Goal: Task Accomplishment & Management: Manage account settings

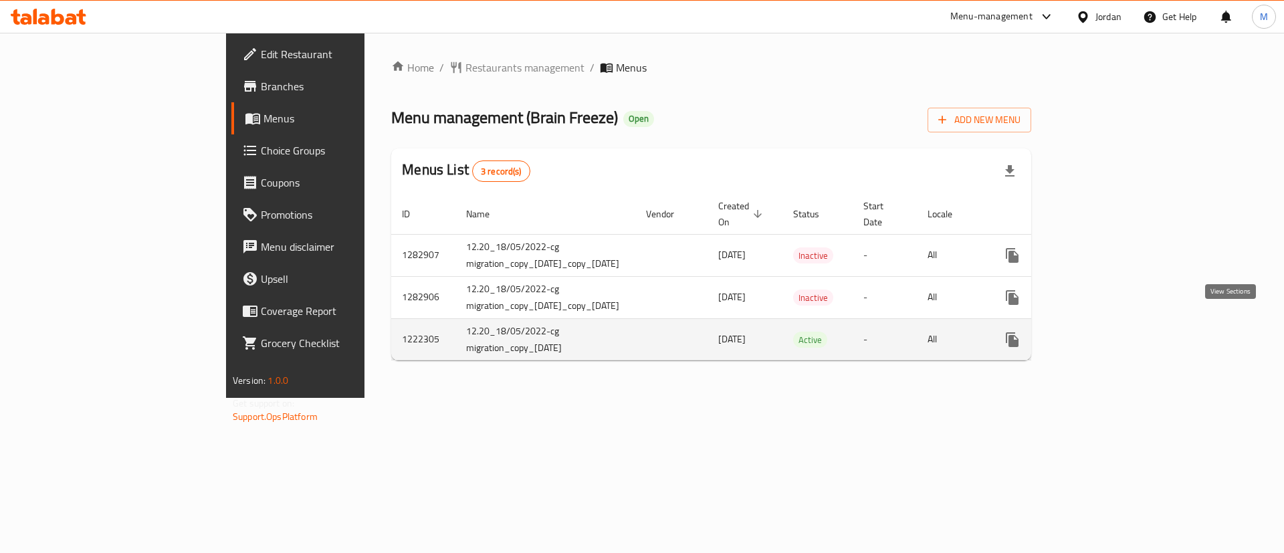
click at [1117, 332] on icon "enhanced table" at bounding box center [1109, 340] width 16 height 16
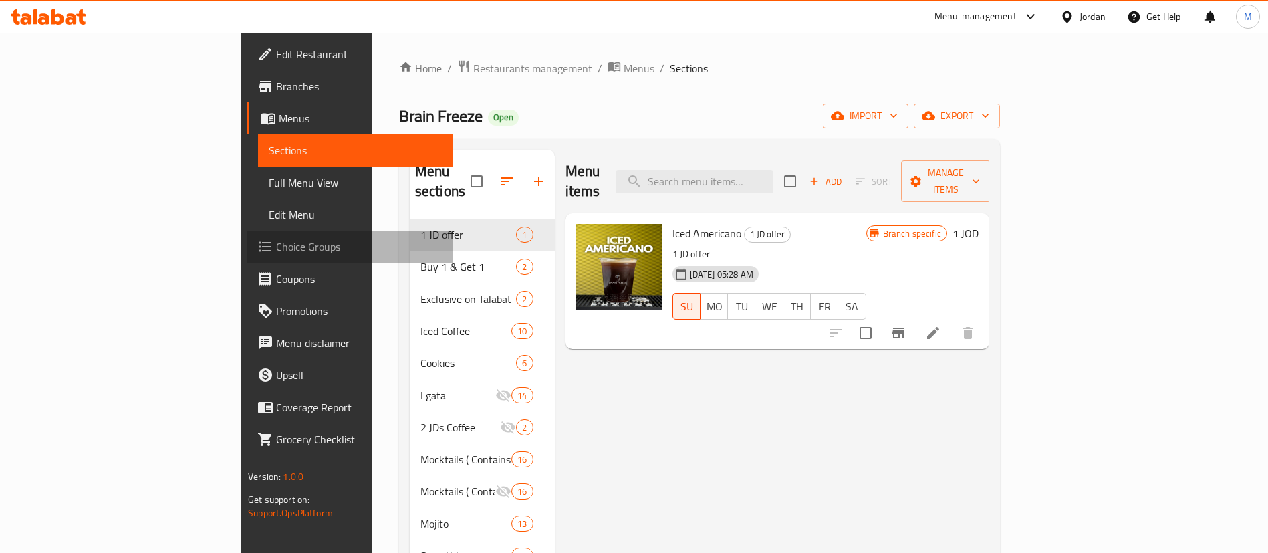
click at [276, 243] on span "Choice Groups" at bounding box center [359, 247] width 166 height 16
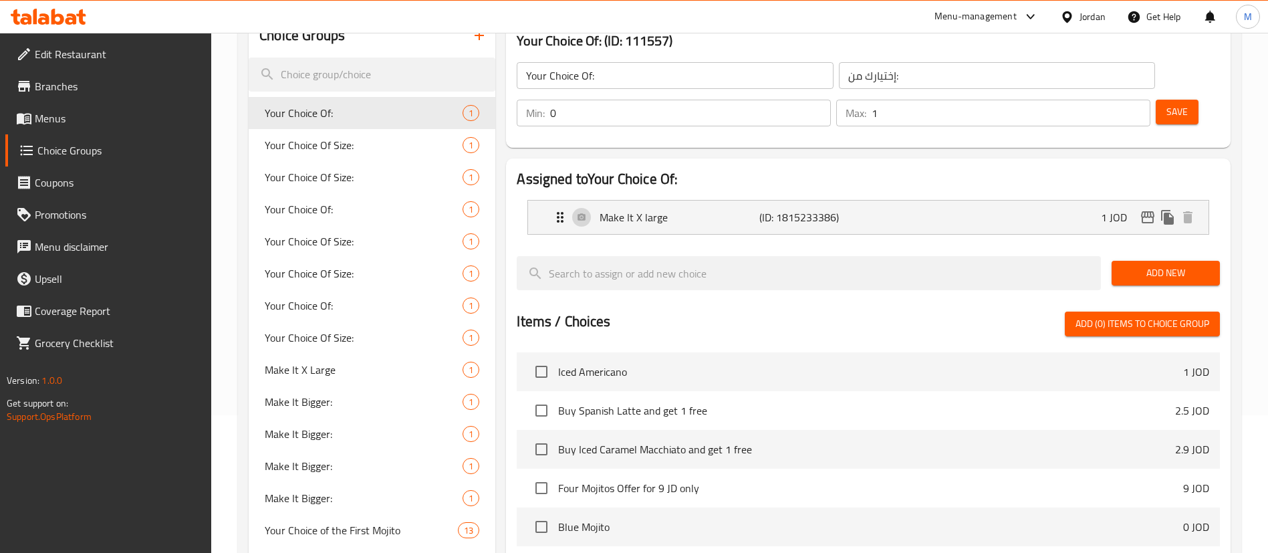
scroll to position [138, 0]
click at [743, 209] on p "Make It X large" at bounding box center [679, 217] width 159 height 16
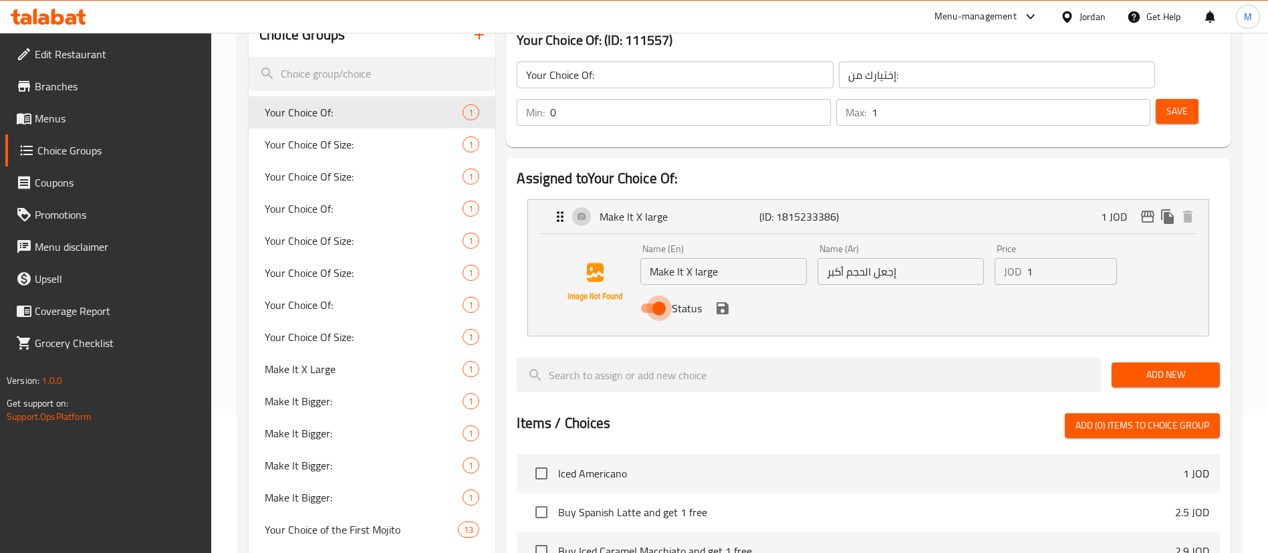
click at [661, 296] on input "Status" at bounding box center [659, 308] width 76 height 25
checkbox input "false"
click at [721, 302] on icon "save" at bounding box center [723, 308] width 12 height 12
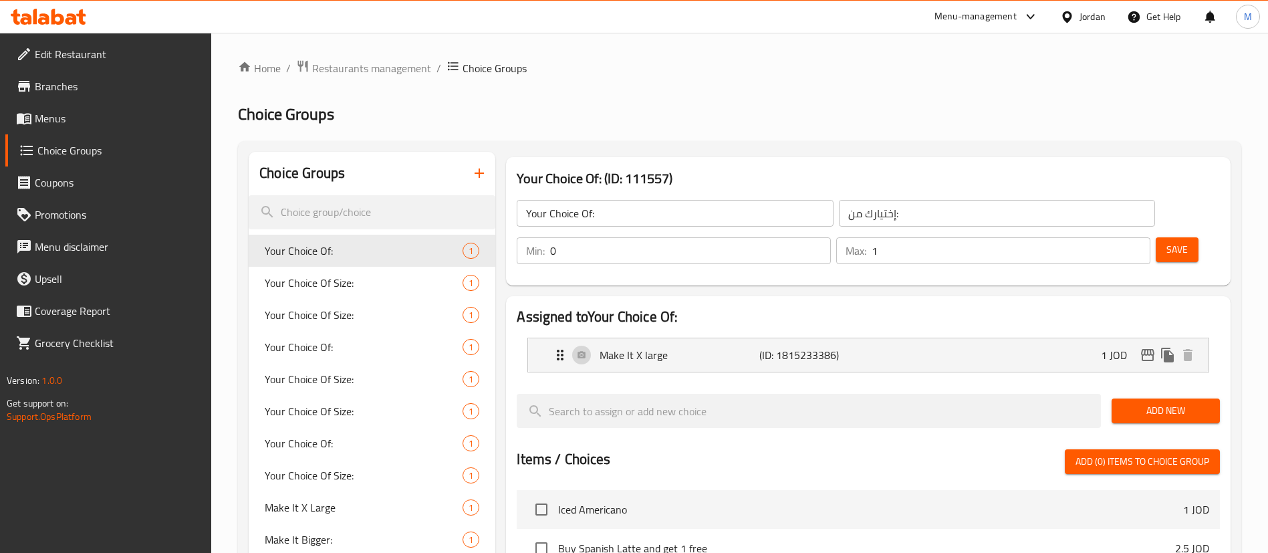
scroll to position [1, 0]
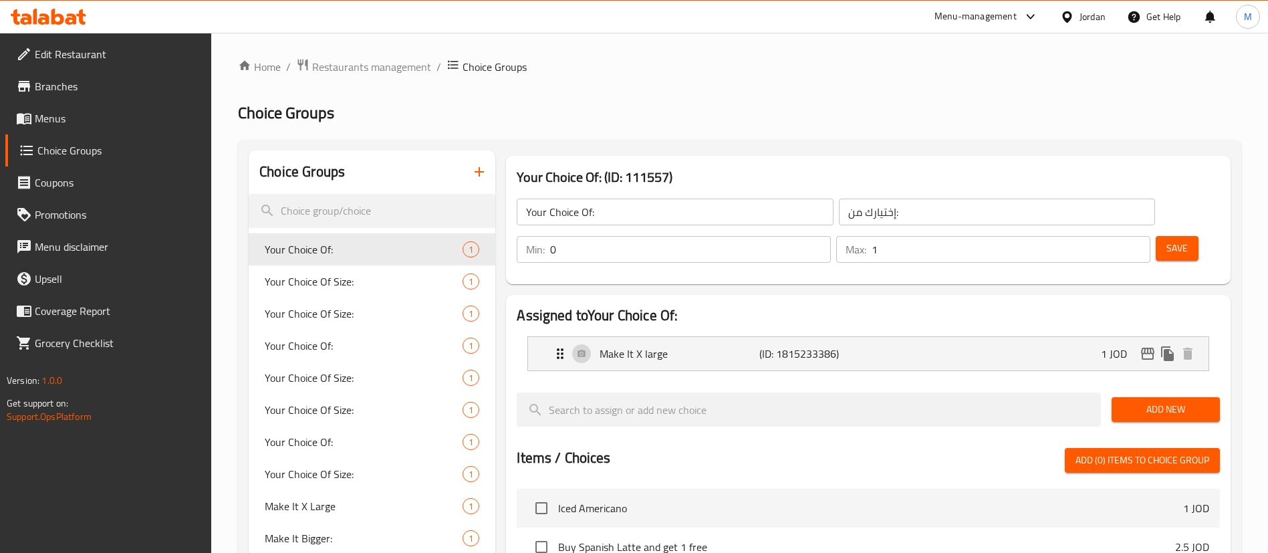
click at [1167, 240] on span "Save" at bounding box center [1177, 248] width 21 height 17
click at [390, 352] on span "Your Choice Of:" at bounding box center [344, 346] width 158 height 16
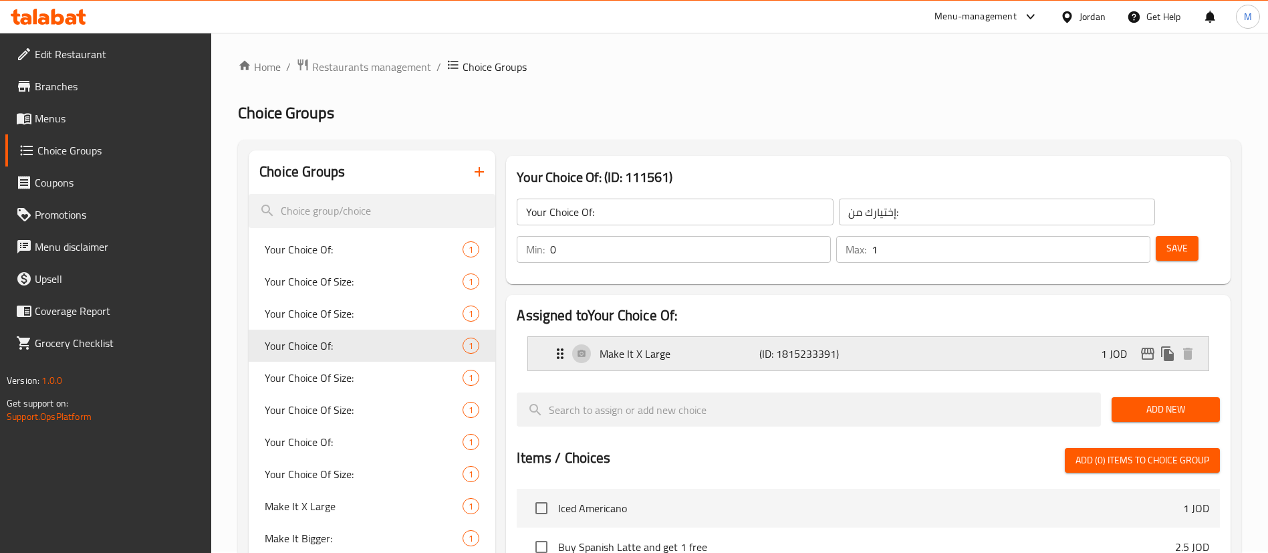
click at [939, 337] on div "Make It X Large (ID: 1815233391) 1 JOD" at bounding box center [872, 353] width 641 height 33
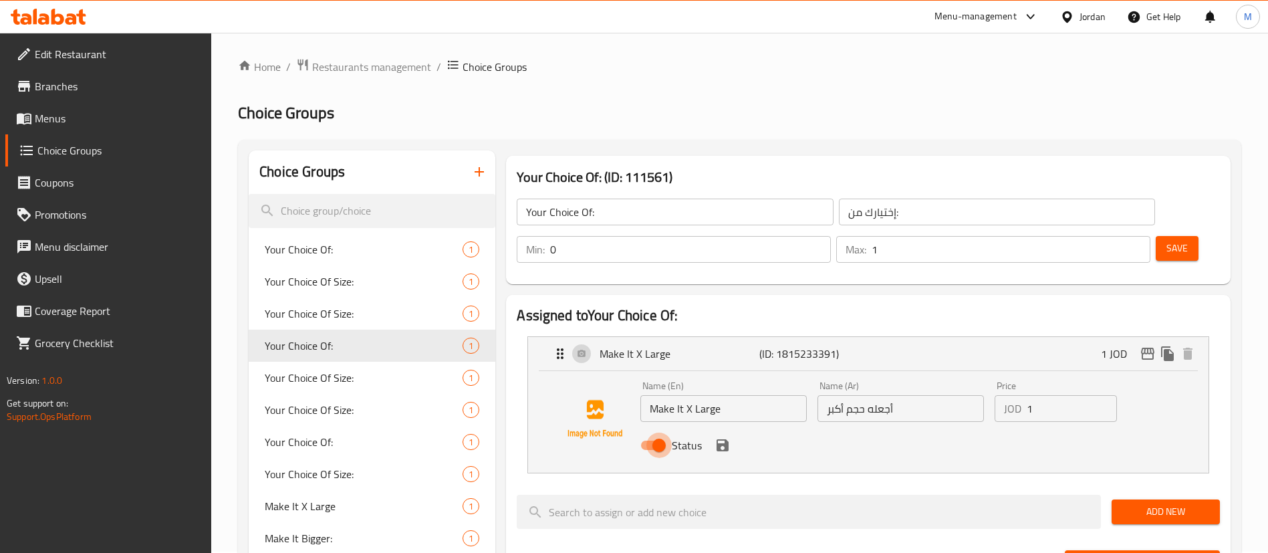
click at [657, 433] on input "Status" at bounding box center [659, 445] width 76 height 25
checkbox input "false"
click at [718, 439] on icon "save" at bounding box center [723, 445] width 12 height 12
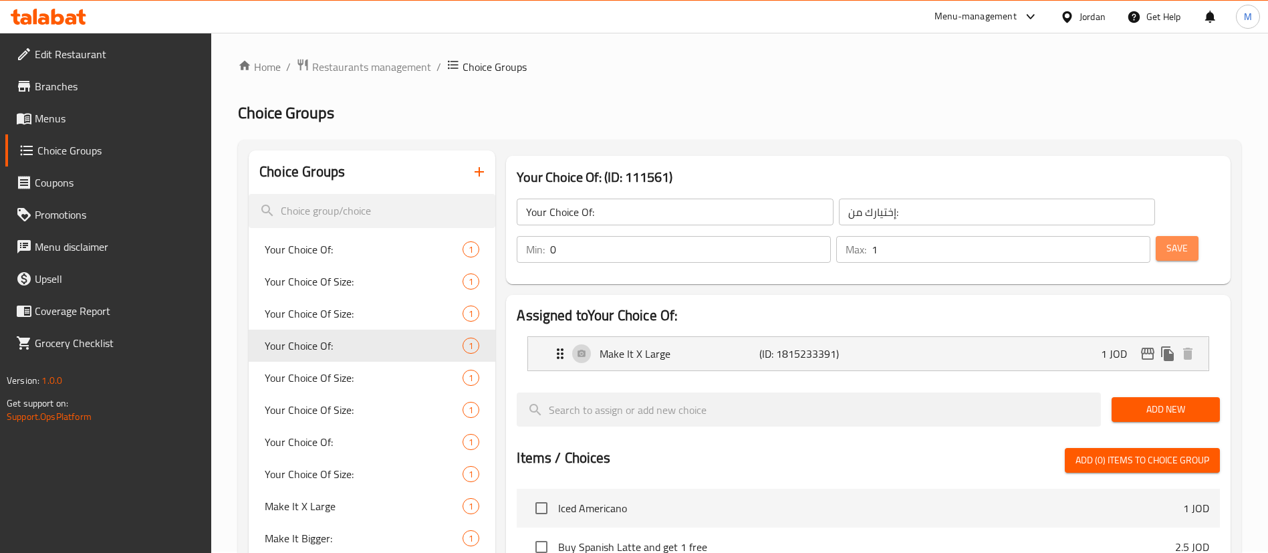
click at [1167, 240] on span "Save" at bounding box center [1177, 248] width 21 height 17
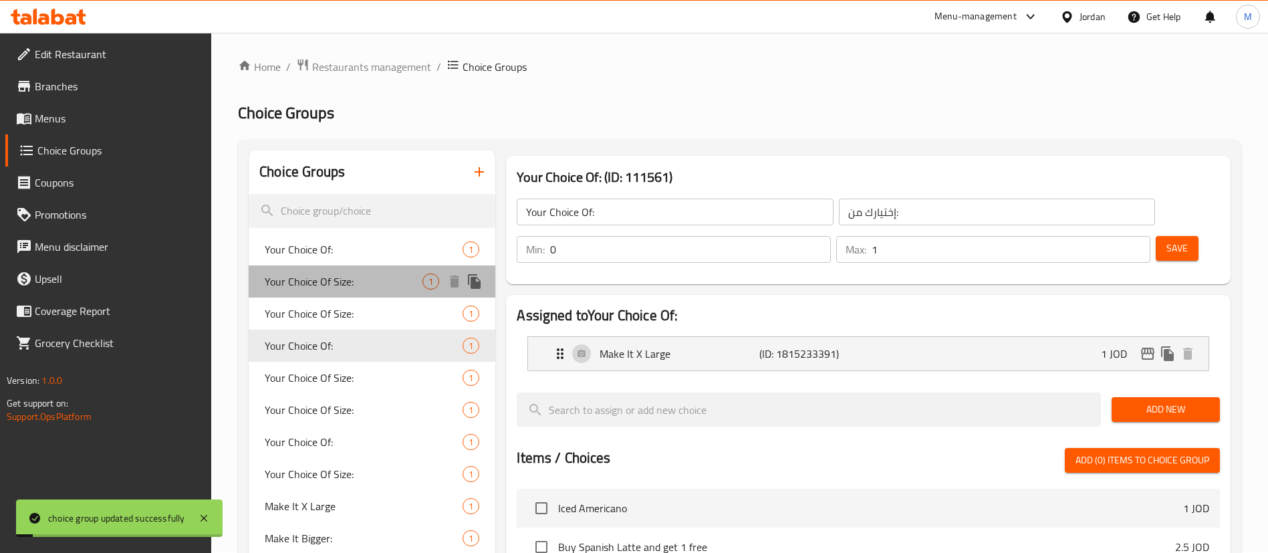
click at [374, 296] on div "Your Choice Of Size: 1" at bounding box center [372, 281] width 247 height 32
type input "Your Choice Of Size:"
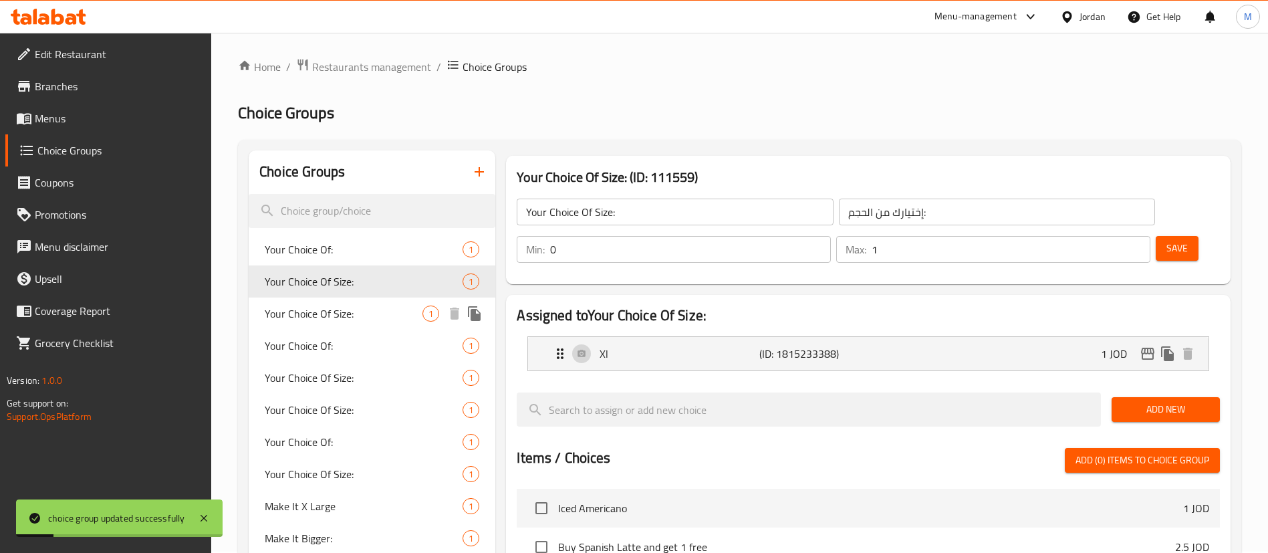
click at [376, 328] on div "Your Choice Of Size: 1" at bounding box center [372, 314] width 247 height 32
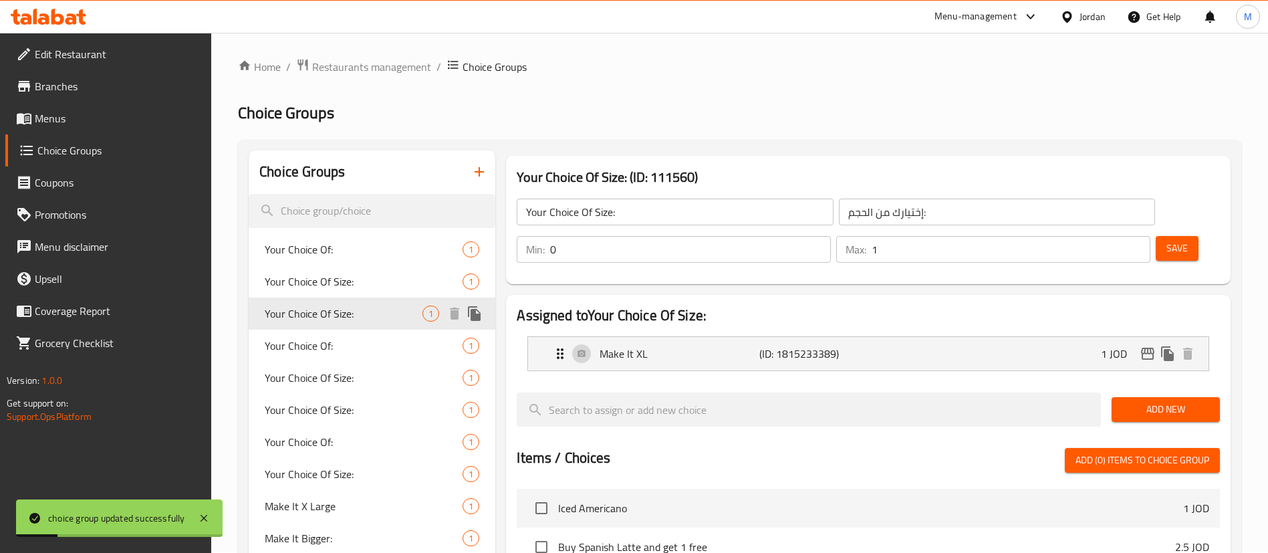
type input "اختيارك للحجم:"
click at [994, 337] on div "Make It XL (ID: 1815233389) 1 JOD" at bounding box center [872, 353] width 641 height 33
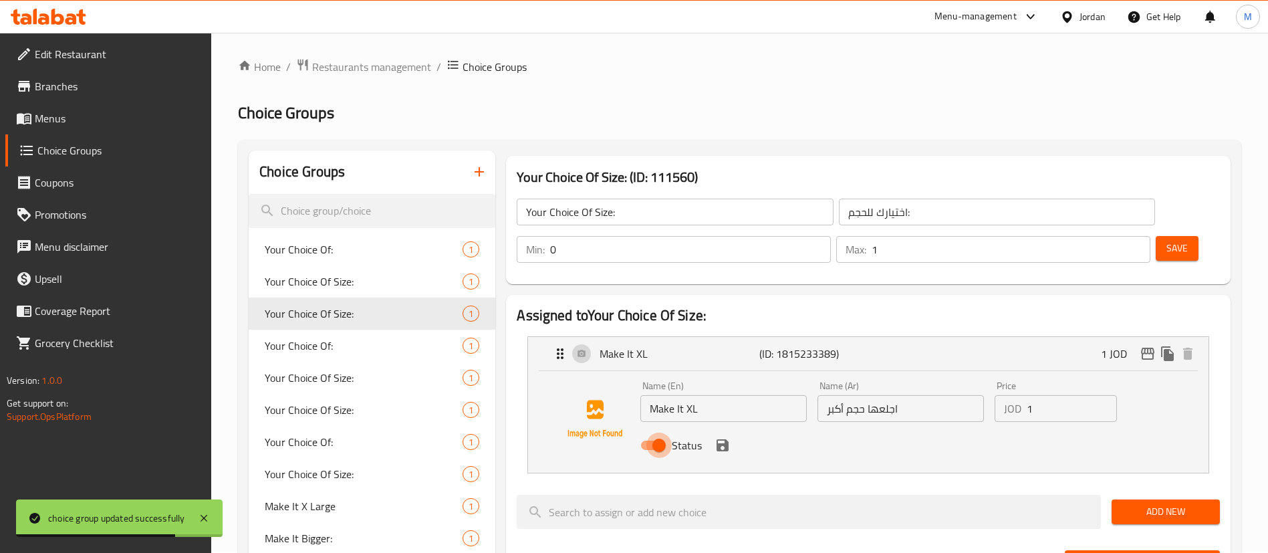
click at [655, 433] on input "Status" at bounding box center [659, 445] width 76 height 25
checkbox input "false"
click at [721, 437] on icon "save" at bounding box center [723, 445] width 16 height 16
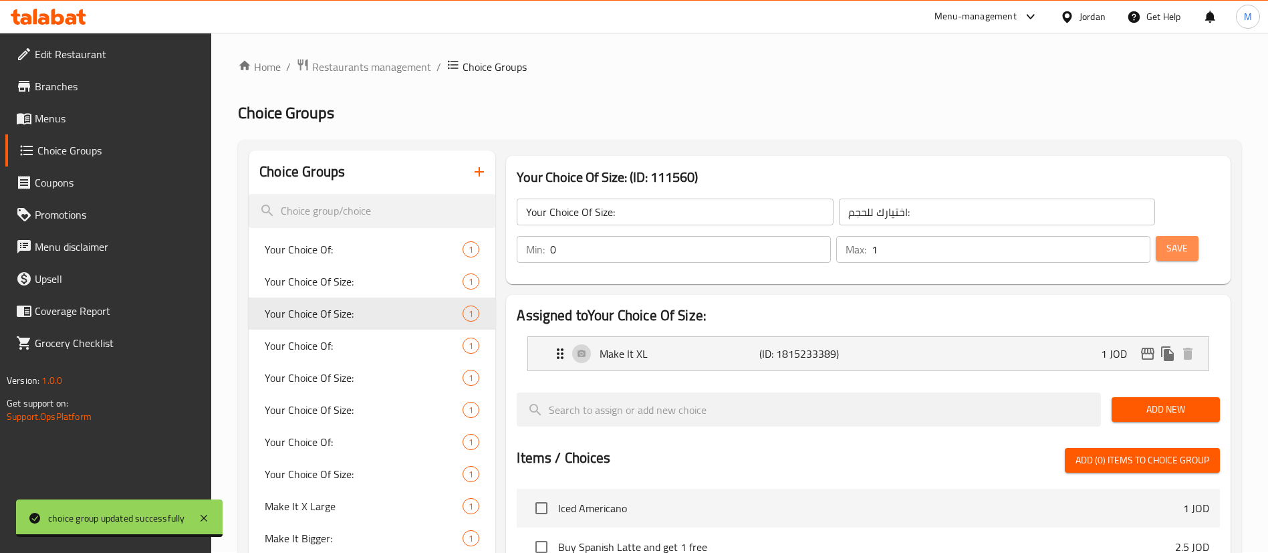
click at [1167, 240] on span "Save" at bounding box center [1177, 248] width 21 height 17
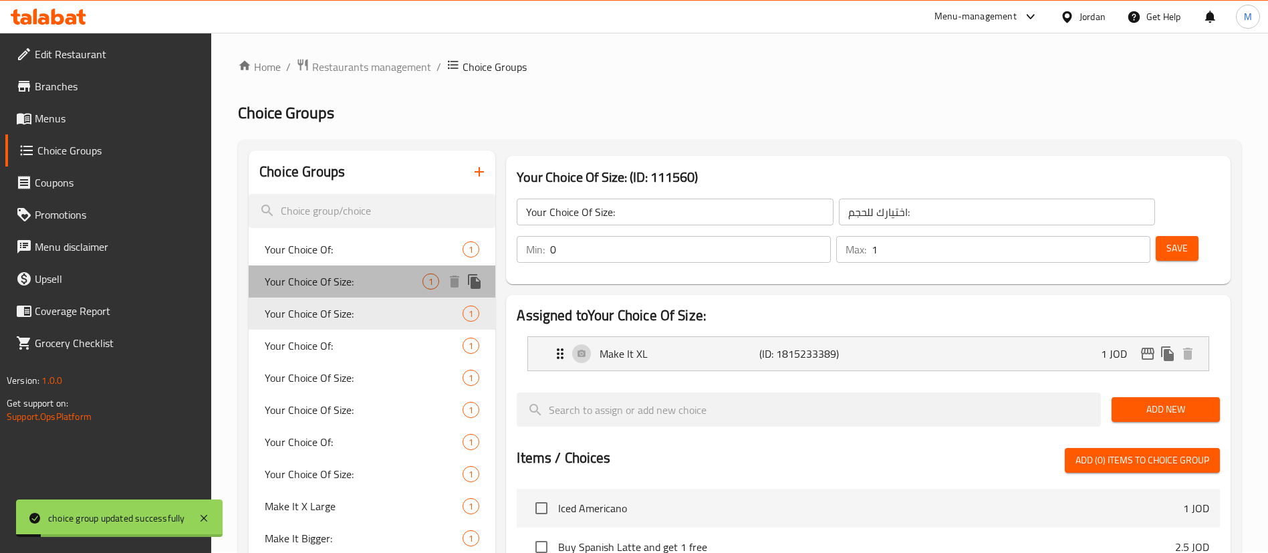
click at [349, 275] on span "Your Choice Of Size:" at bounding box center [344, 281] width 158 height 16
type input "إختيارك من الحجم:"
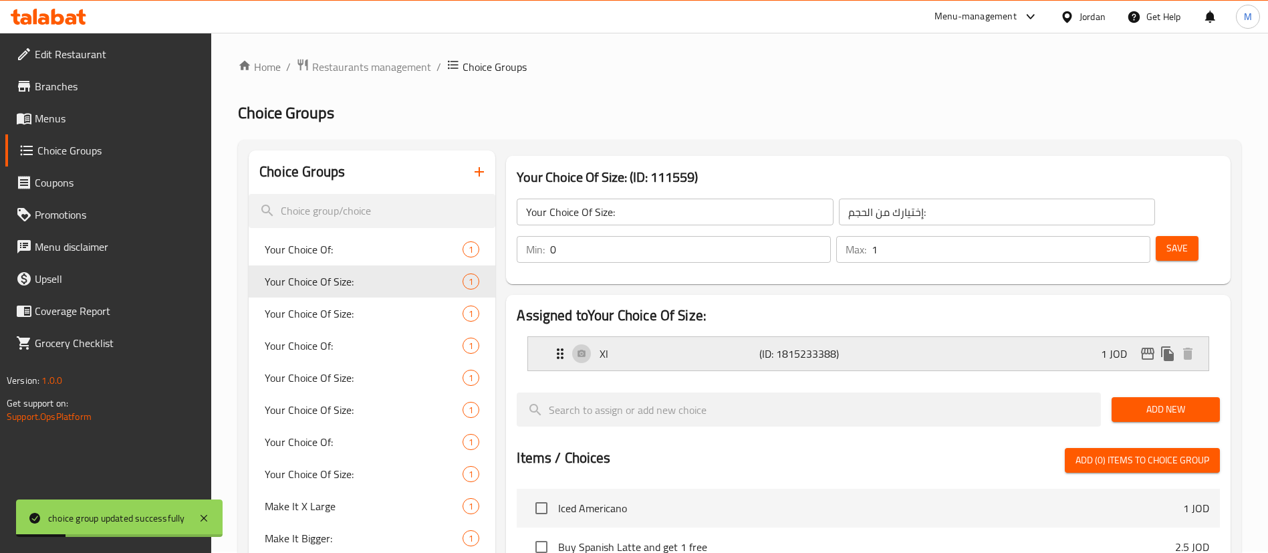
click at [656, 346] on p "Xl" at bounding box center [679, 354] width 159 height 16
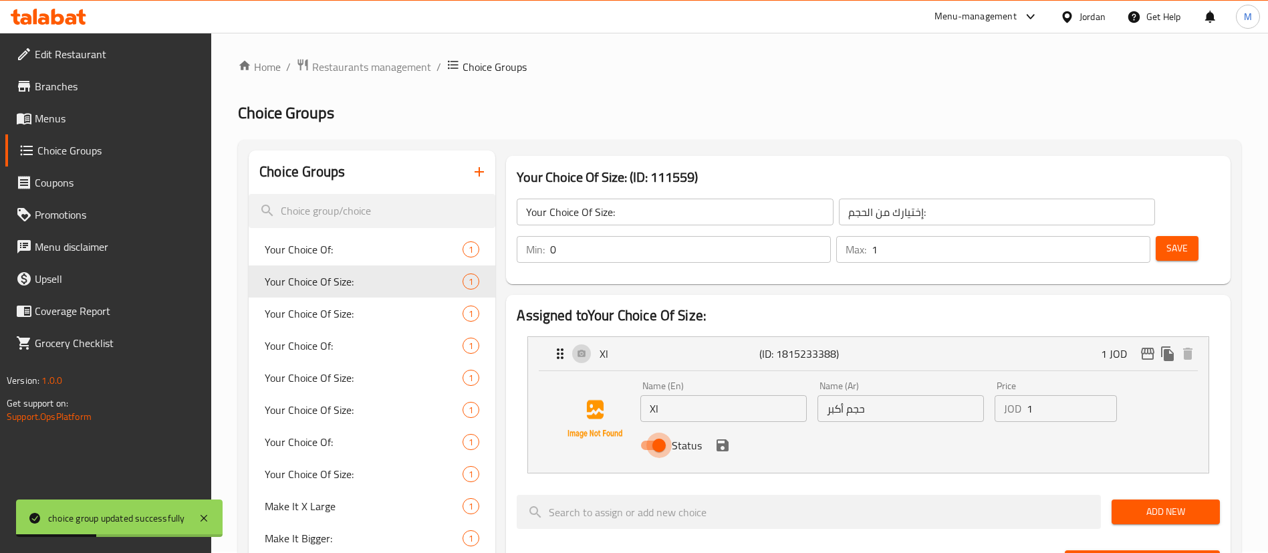
click at [655, 433] on input "Status" at bounding box center [659, 445] width 76 height 25
checkbox input "false"
click at [719, 437] on icon "save" at bounding box center [723, 445] width 16 height 16
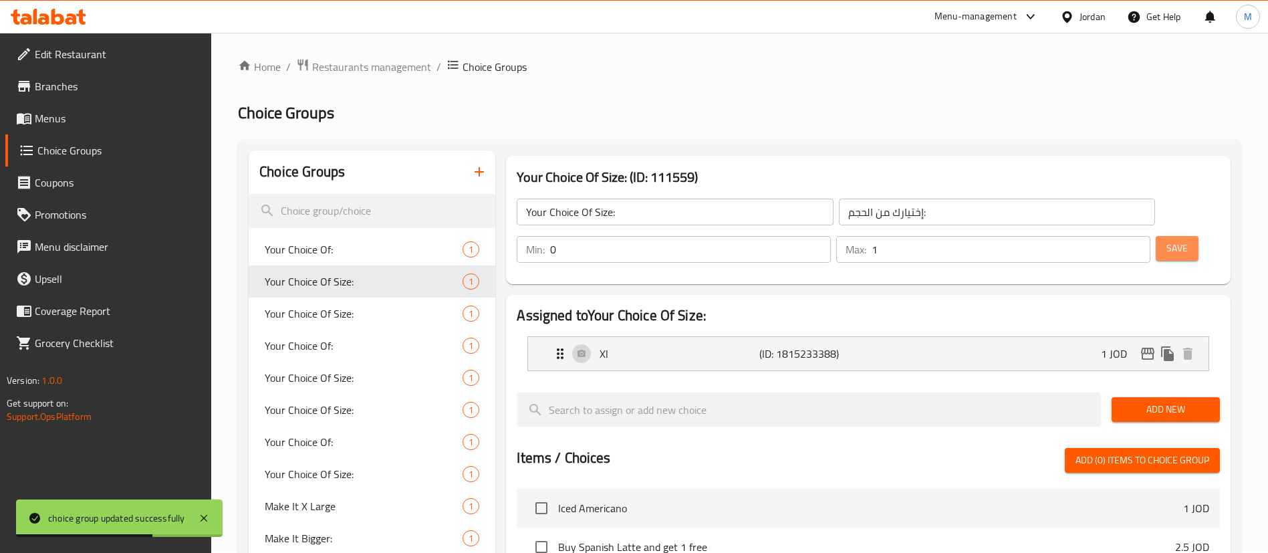
click at [1156, 236] on button "Save" at bounding box center [1177, 248] width 43 height 25
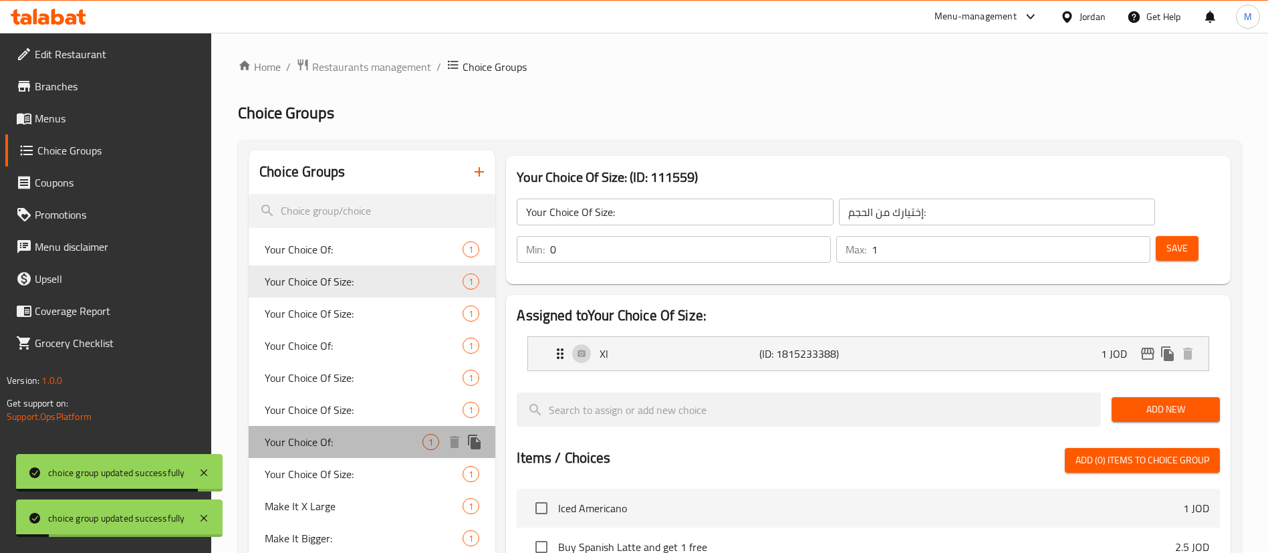
click at [346, 446] on span "Your Choice Of:" at bounding box center [344, 442] width 158 height 16
type input "Your Choice Of:"
type input "اختيارك من:"
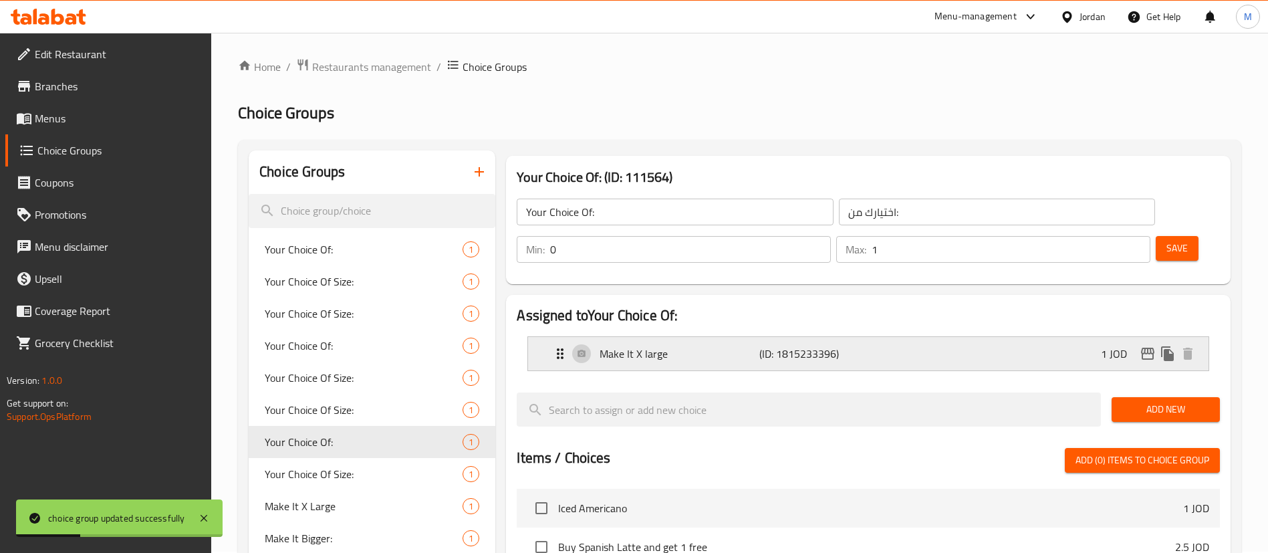
click at [685, 346] on p "Make It X large" at bounding box center [679, 354] width 159 height 16
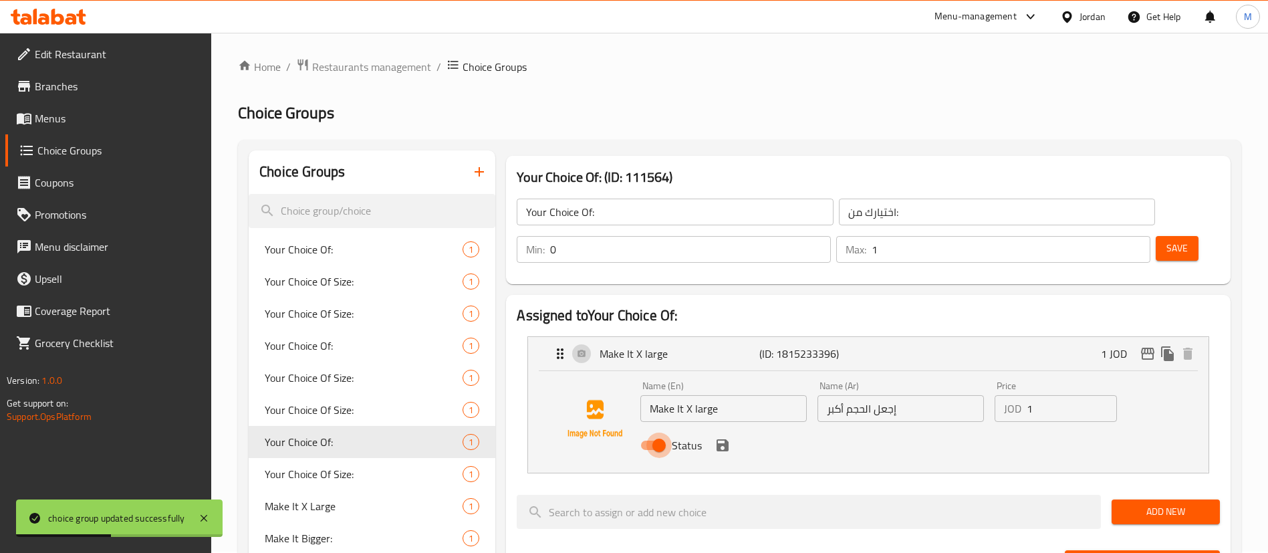
click at [658, 433] on input "Status" at bounding box center [659, 445] width 76 height 25
checkbox input "false"
click at [723, 437] on icon "save" at bounding box center [723, 445] width 16 height 16
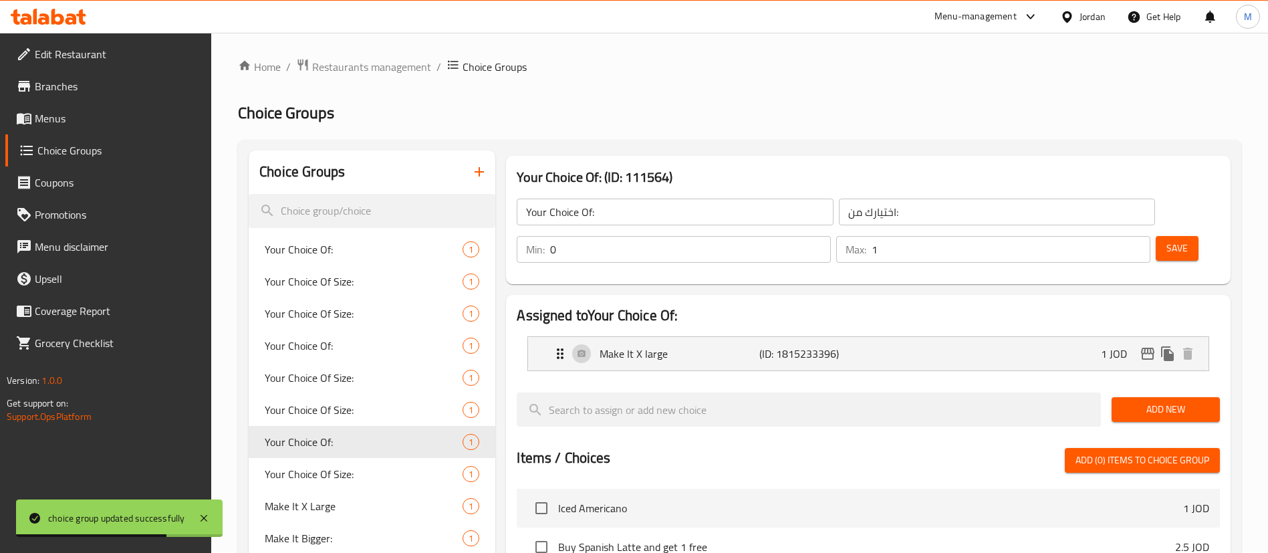
click at [1167, 240] on span "Save" at bounding box center [1177, 248] width 21 height 17
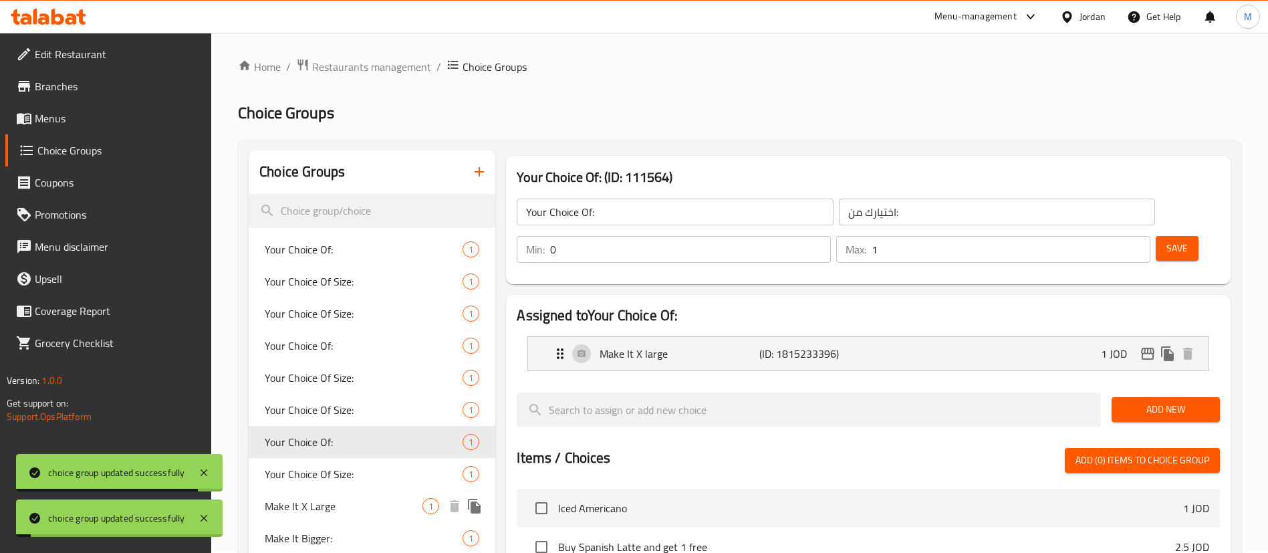
click at [328, 511] on span "Make It X Large" at bounding box center [344, 506] width 158 height 16
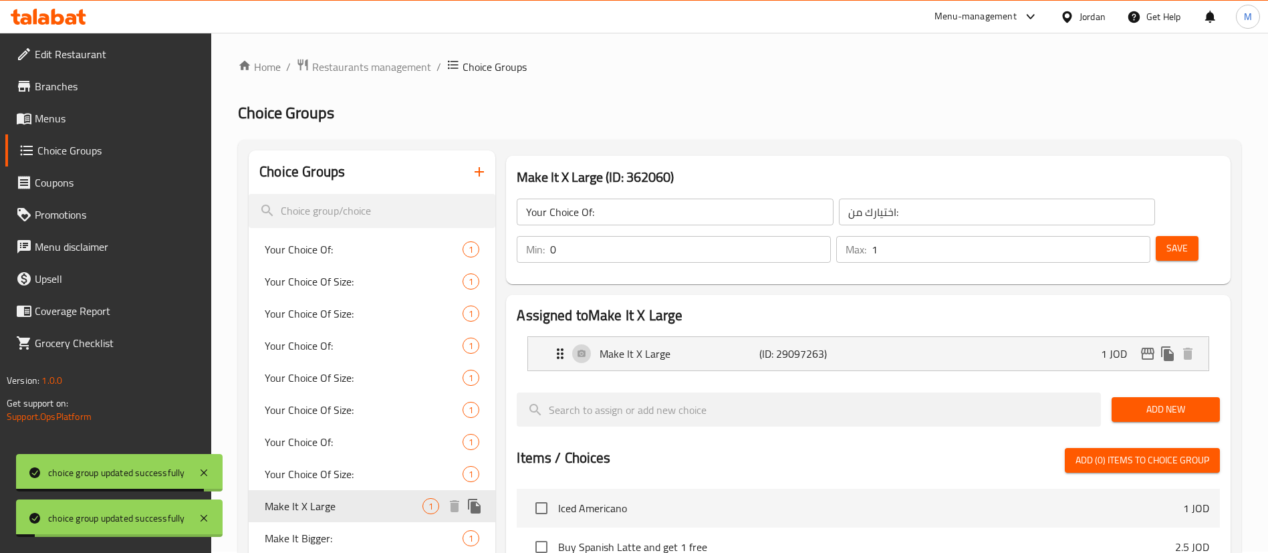
type input "Make It X Large"
type input "اجعلها حجم أكبر"
click at [762, 346] on p "(ID: 29097263)" at bounding box center [813, 354] width 106 height 16
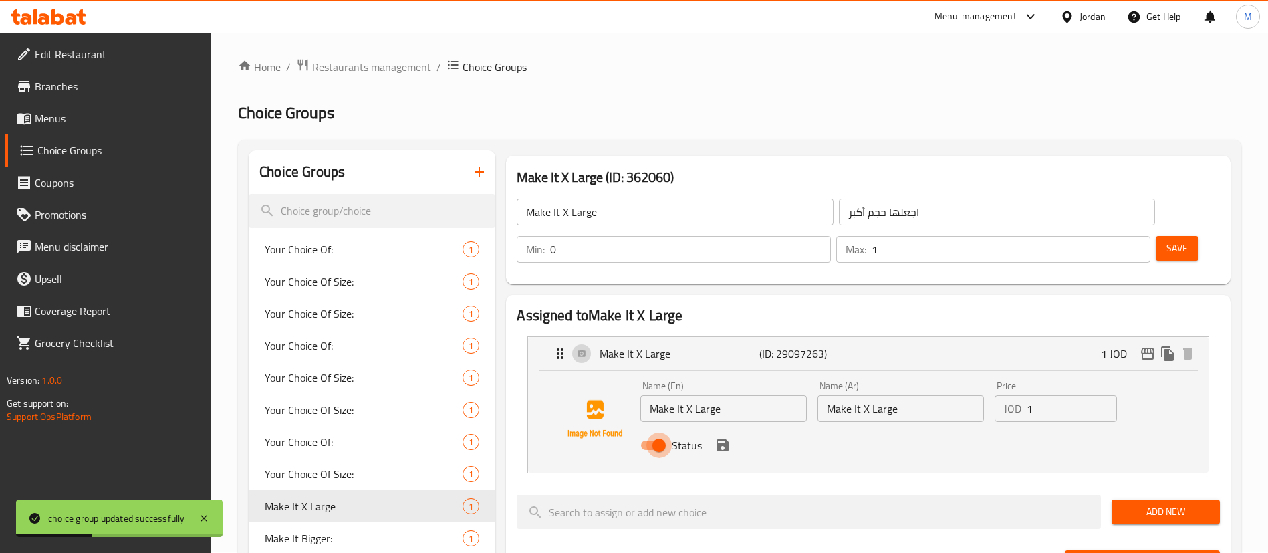
click at [663, 433] on input "Status" at bounding box center [659, 445] width 76 height 25
checkbox input "false"
click at [726, 439] on icon "save" at bounding box center [723, 445] width 12 height 12
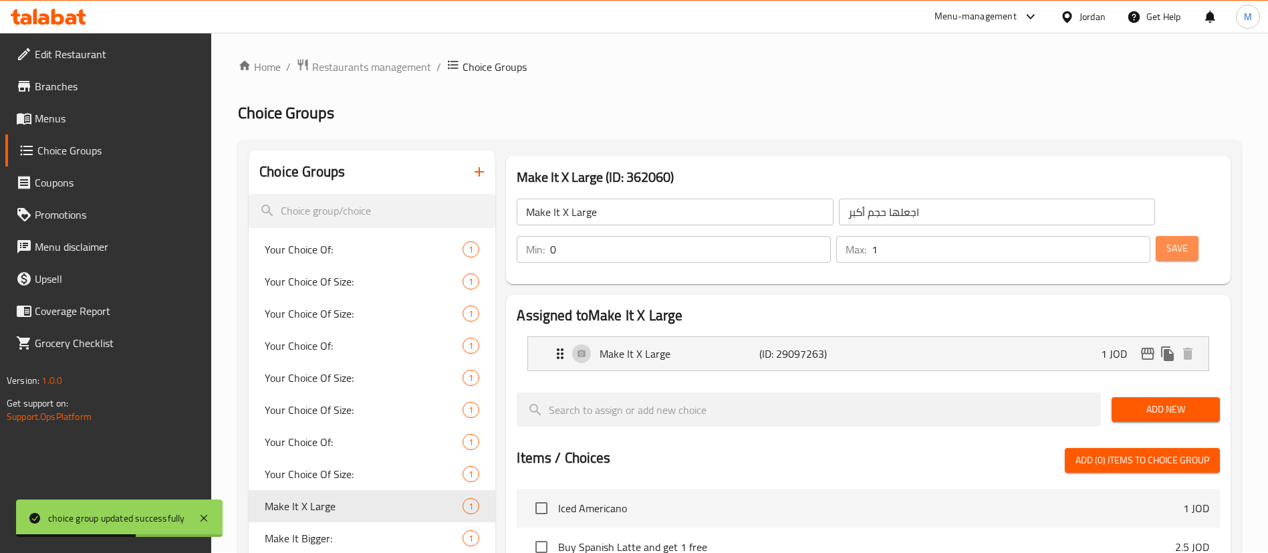
click at [1167, 240] on span "Save" at bounding box center [1177, 248] width 21 height 17
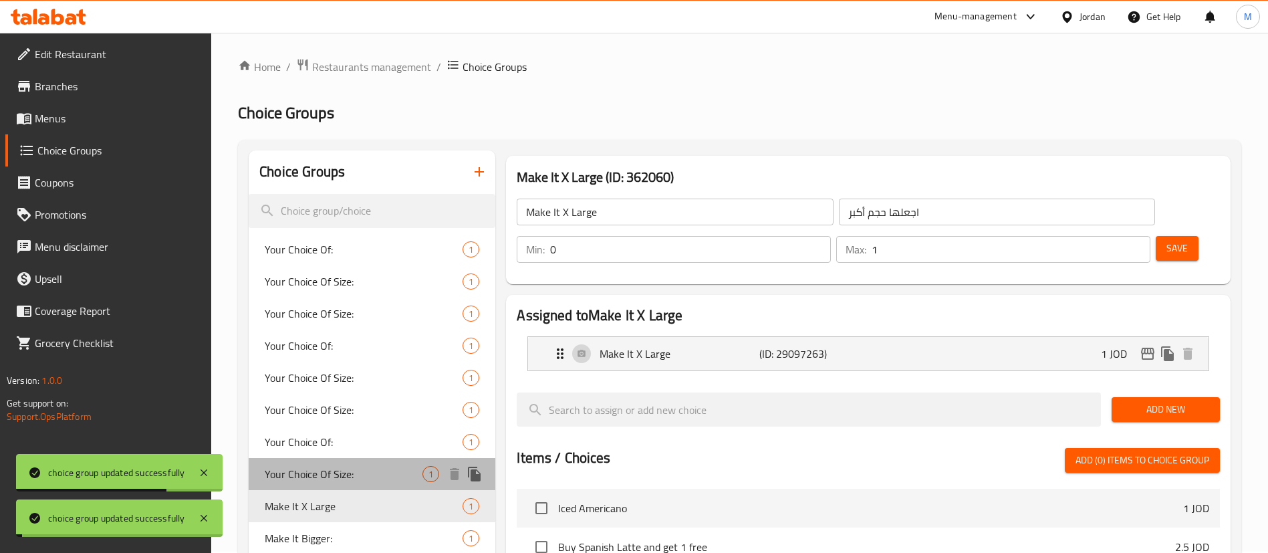
click at [352, 470] on span "Your Choice Of Size:" at bounding box center [344, 474] width 158 height 16
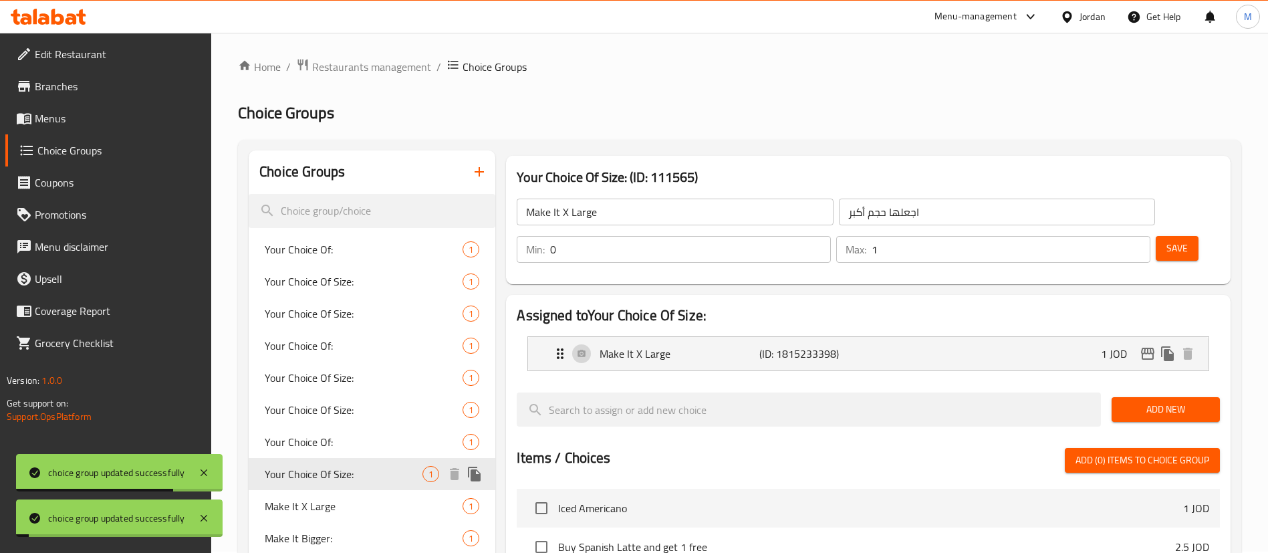
type input "Your Choice Of Size:"
type input "اختيارك للحجم:"
click at [668, 346] on p "Make It X Large" at bounding box center [679, 354] width 159 height 16
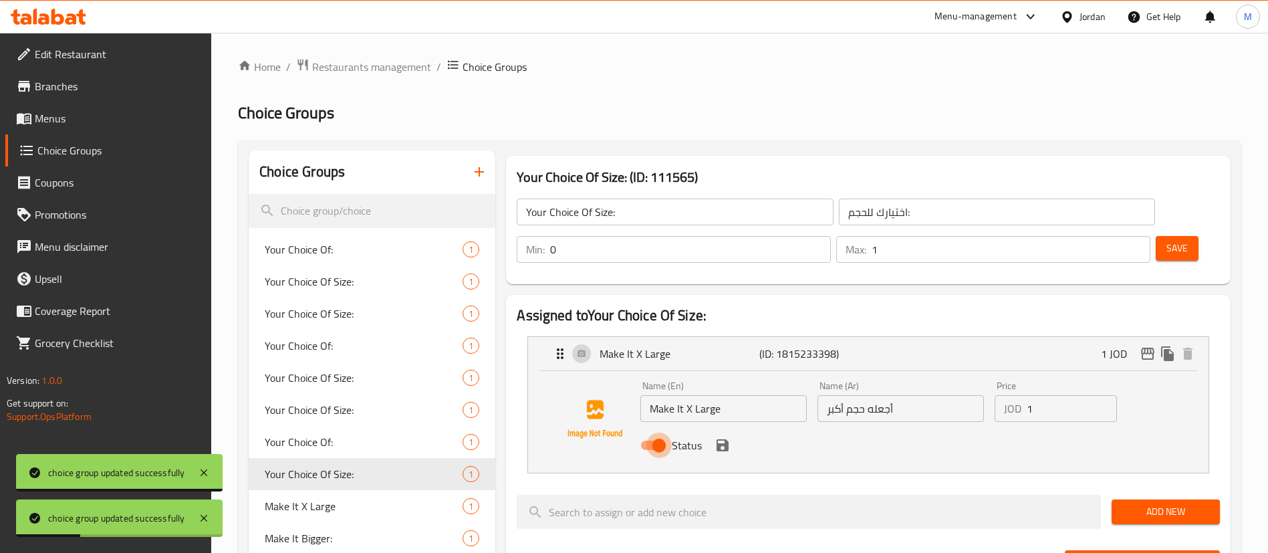
click at [665, 433] on input "Status" at bounding box center [659, 445] width 76 height 25
checkbox input "false"
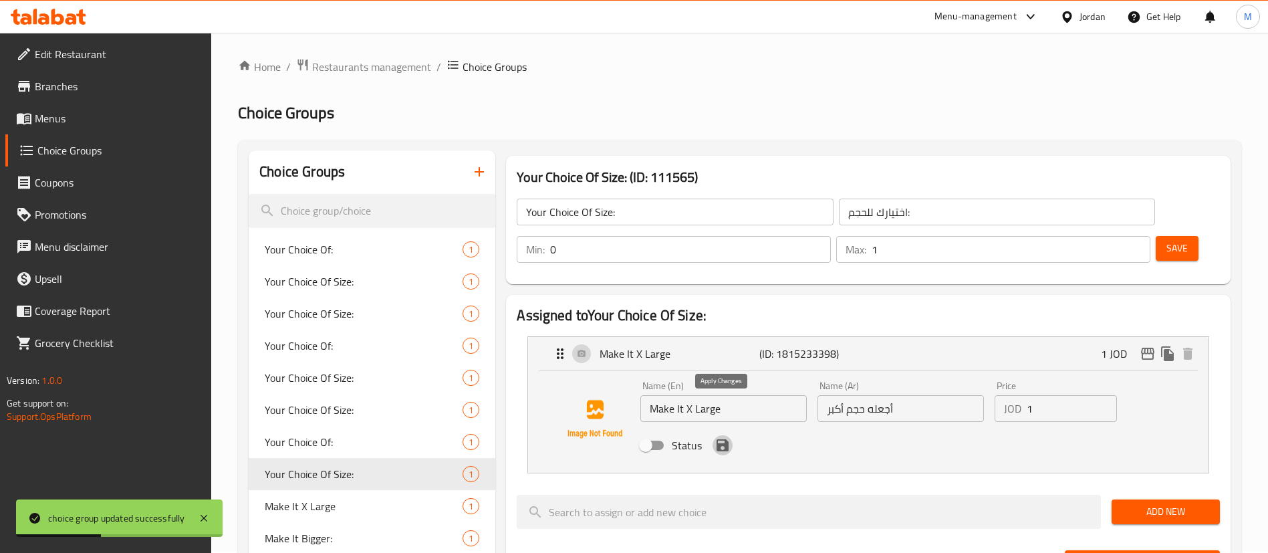
click at [722, 439] on icon "save" at bounding box center [723, 445] width 12 height 12
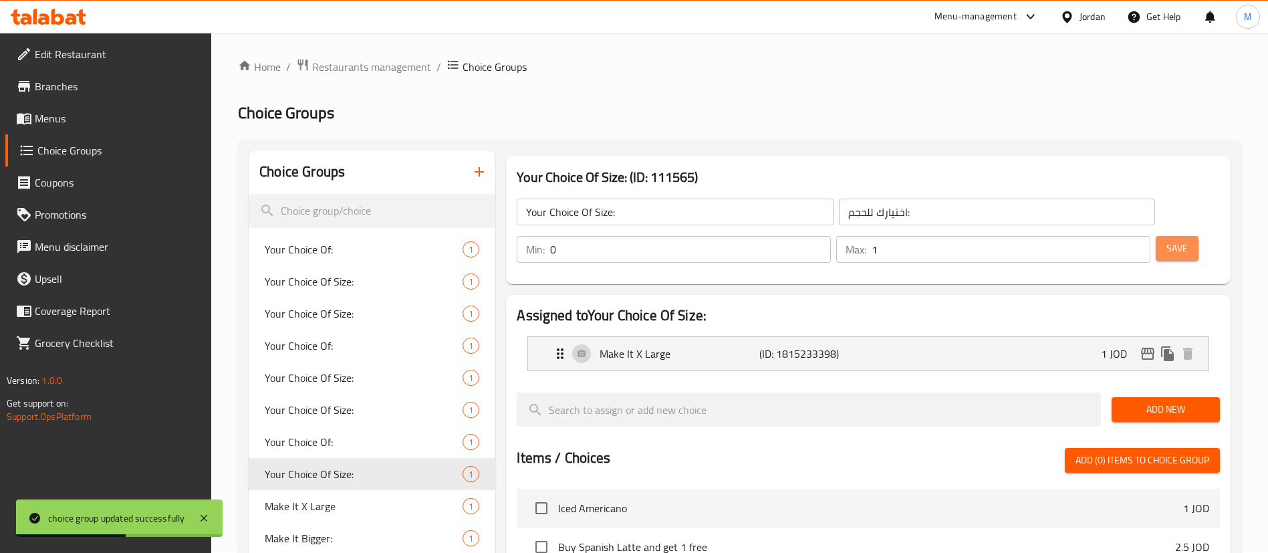
click at [1167, 240] on span "Save" at bounding box center [1177, 248] width 21 height 17
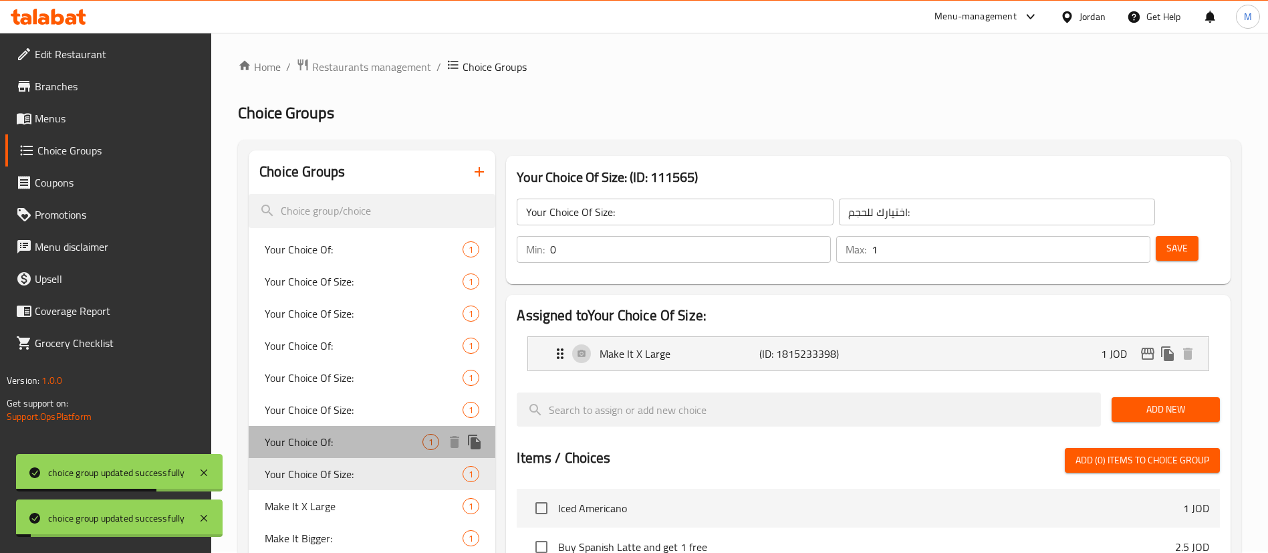
click at [320, 449] on span "Your Choice Of:" at bounding box center [344, 442] width 158 height 16
type input "Your Choice Of:"
type input "اختيارك من:"
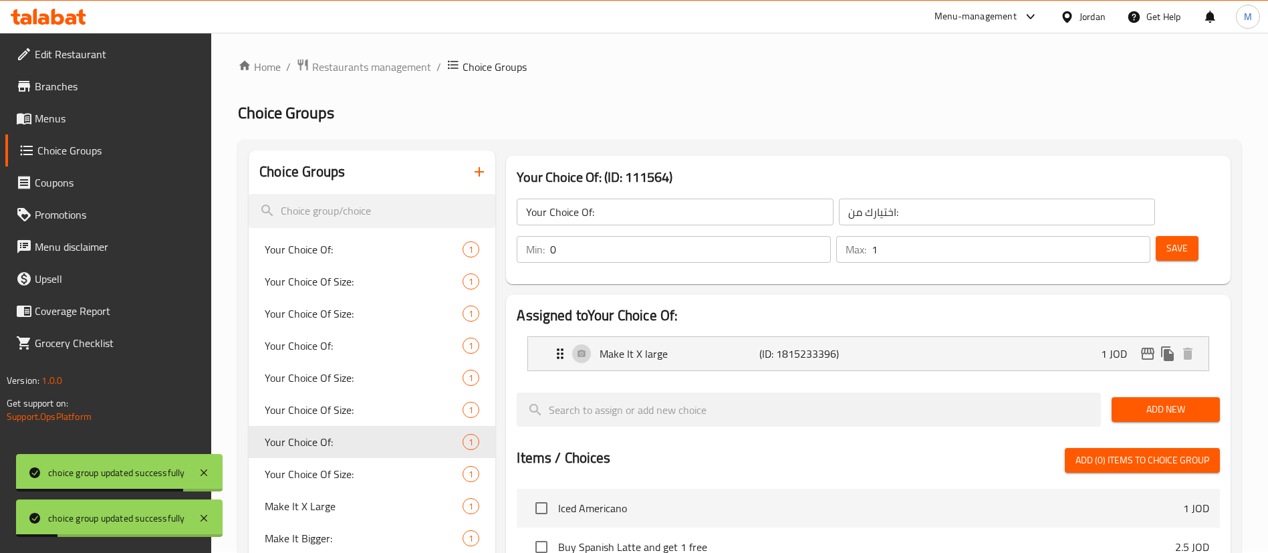
drag, startPoint x: 659, startPoint y: 334, endPoint x: 665, endPoint y: 324, distance: 11.7
click at [665, 326] on nav "Make It X large (ID: 1815233396) 1 JOD Name (En) Make It X large Name (En) Name…" at bounding box center [868, 354] width 703 height 56
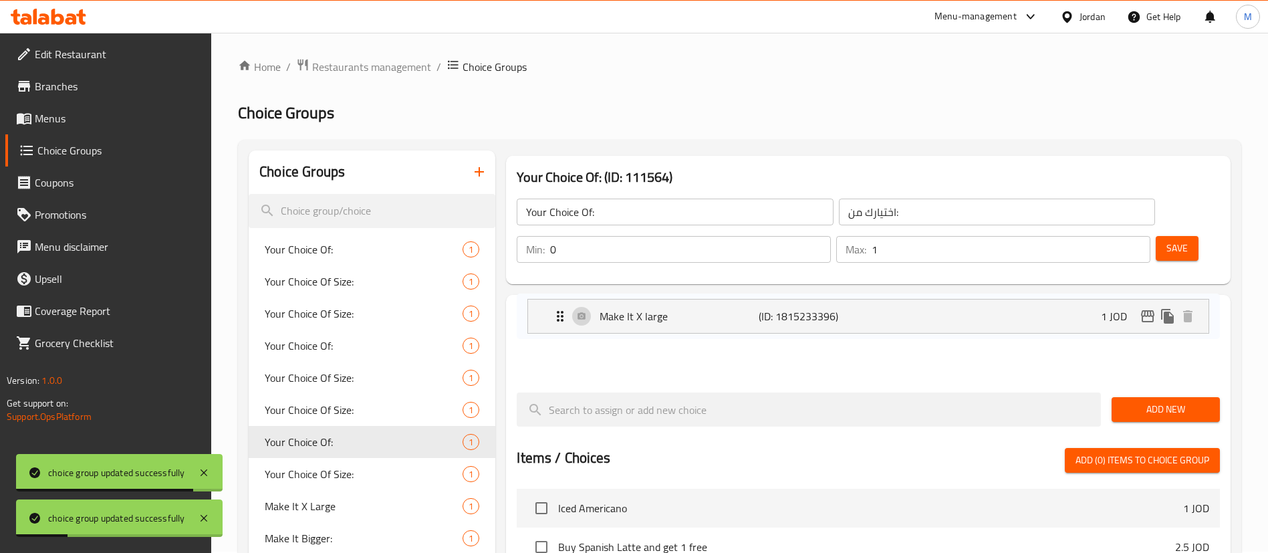
click at [665, 326] on nav "Make It X large (ID: 1815233396) 1 JOD Name (En) Make It X large Name (En) Name…" at bounding box center [868, 354] width 703 height 56
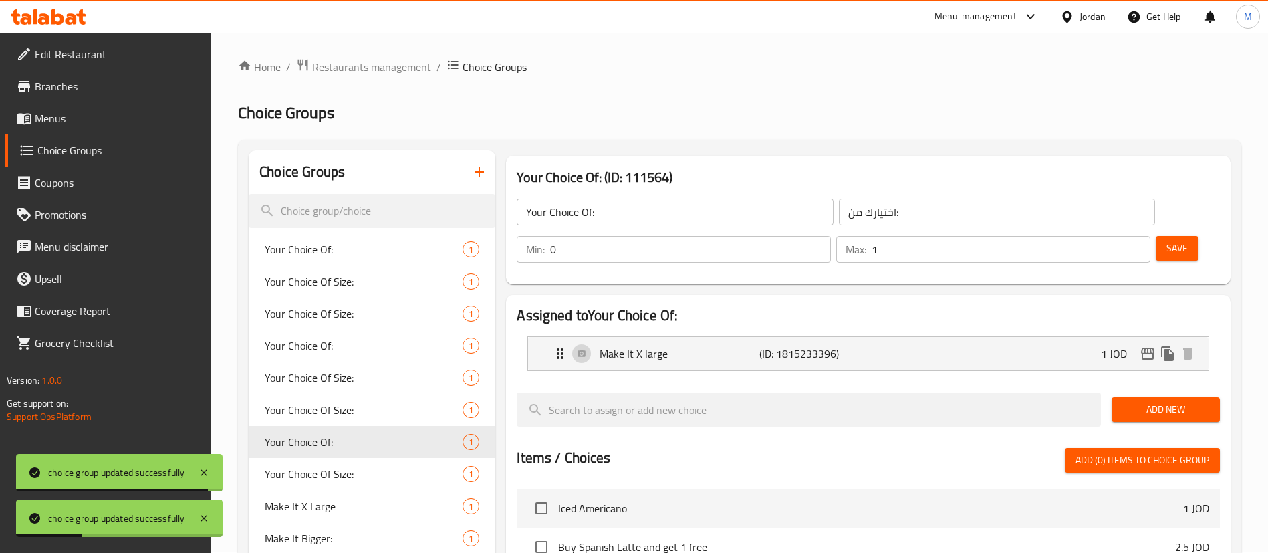
click at [665, 346] on p "Make It X large" at bounding box center [679, 354] width 159 height 16
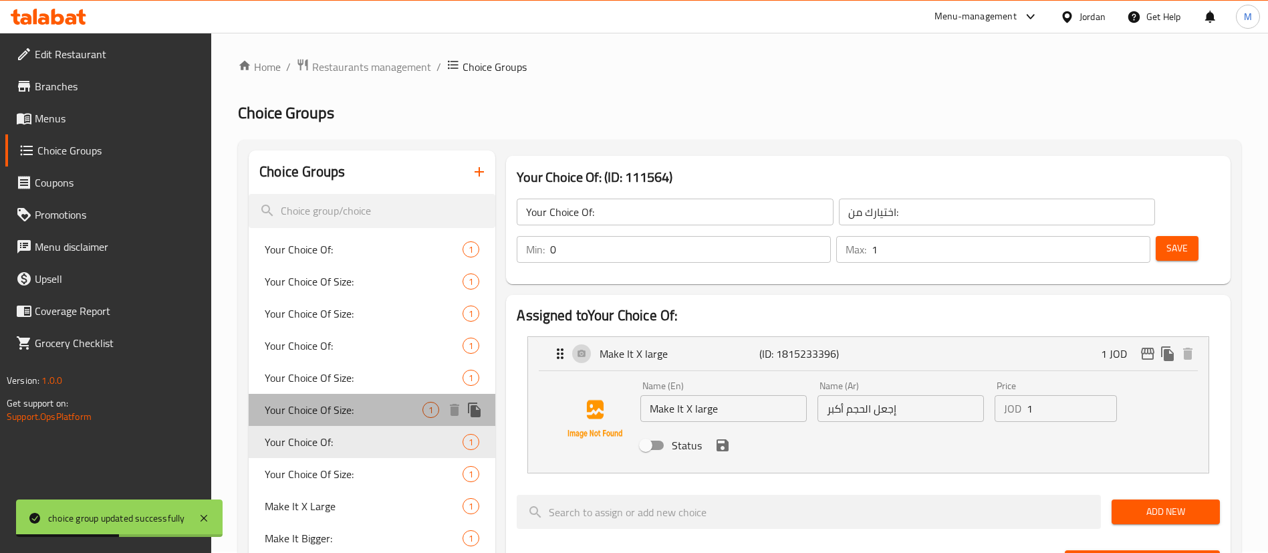
click at [324, 405] on span "Your Choice Of Size:" at bounding box center [344, 410] width 158 height 16
type input "Your Choice Of Size:"
type input "إختيارك من الحجم:"
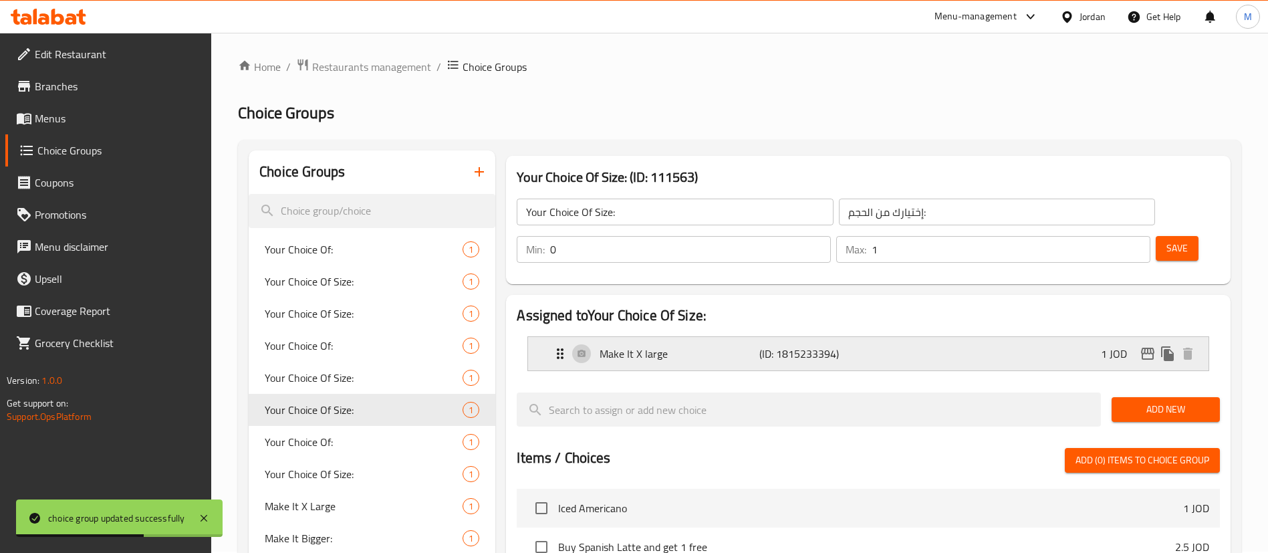
click at [671, 346] on p "Make It X large" at bounding box center [679, 354] width 159 height 16
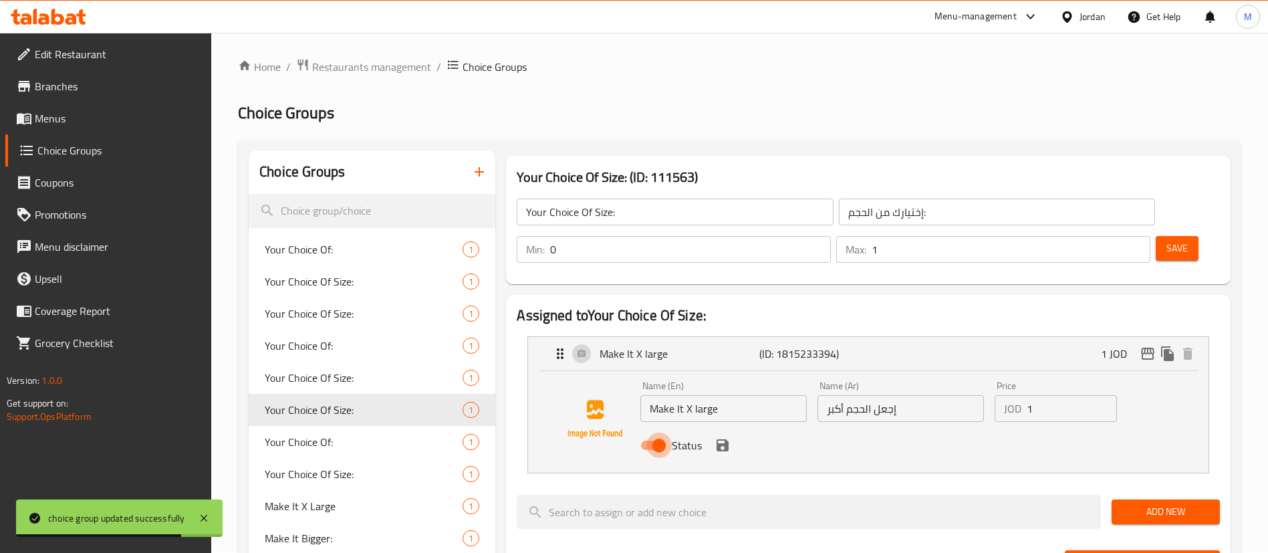
click at [652, 433] on input "Status" at bounding box center [659, 445] width 76 height 25
checkbox input "false"
click at [727, 439] on icon "save" at bounding box center [723, 445] width 12 height 12
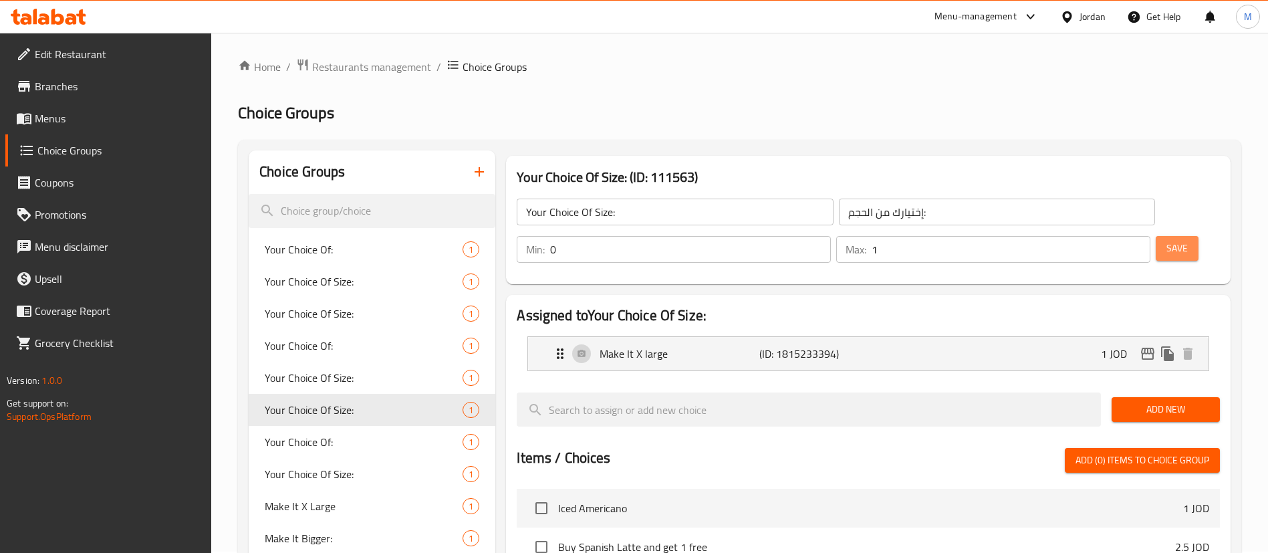
click at [1167, 240] on span "Save" at bounding box center [1177, 248] width 21 height 17
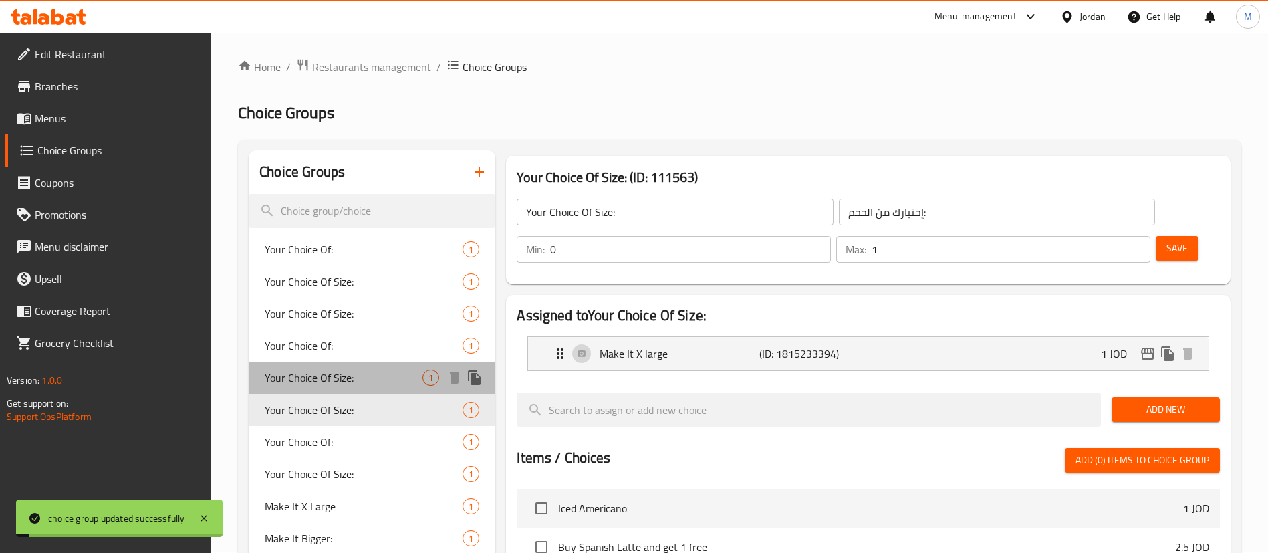
click at [371, 371] on span "Your Choice Of Size:" at bounding box center [344, 378] width 158 height 16
type input "اختيارك للحجم:"
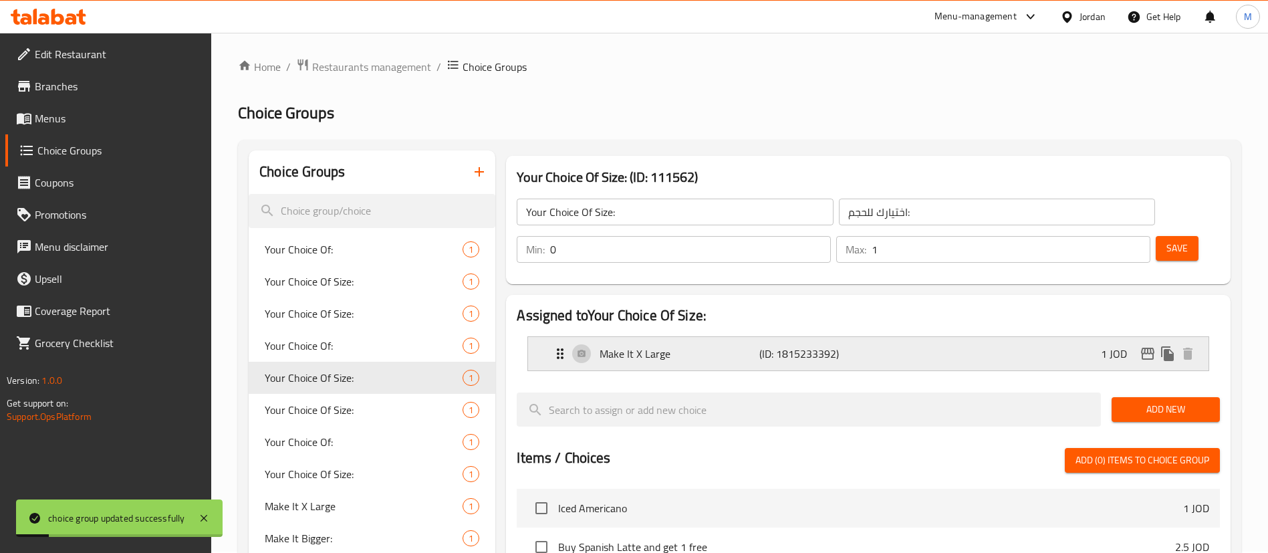
click at [689, 346] on p "Make It X Large" at bounding box center [679, 354] width 159 height 16
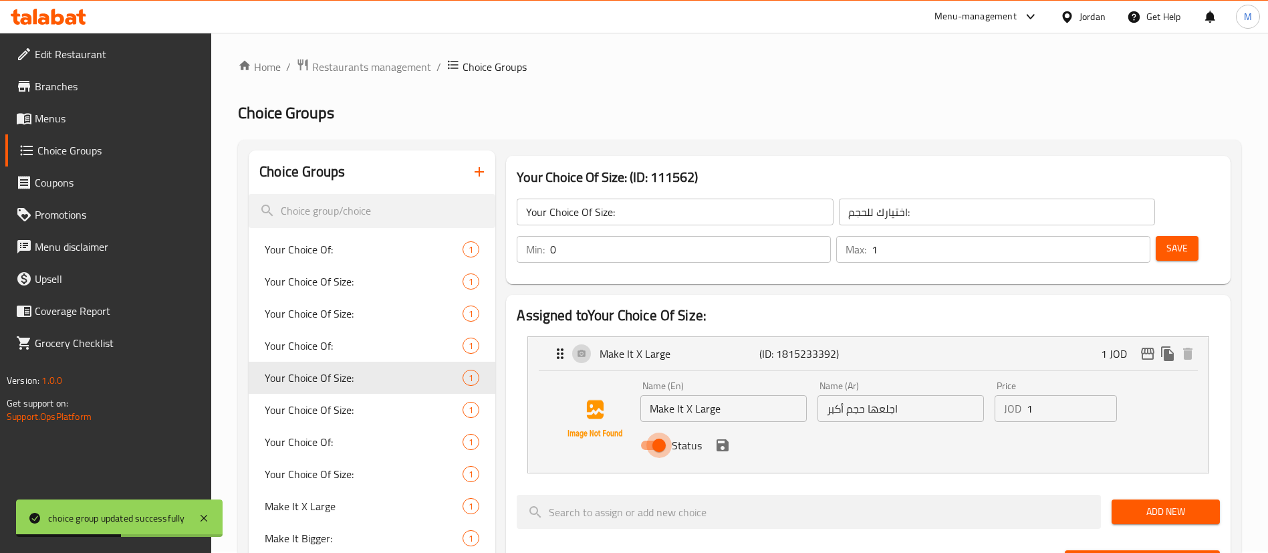
click at [658, 433] on input "Status" at bounding box center [659, 445] width 76 height 25
checkbox input "false"
click at [721, 437] on icon "save" at bounding box center [723, 445] width 16 height 16
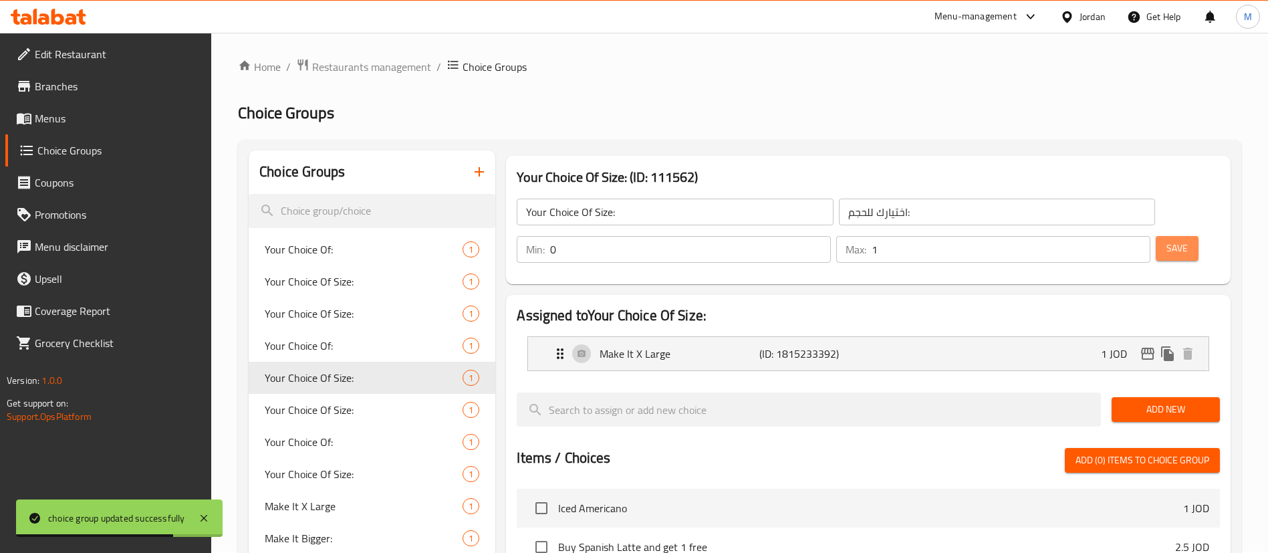
click at [1167, 240] on span "Save" at bounding box center [1177, 248] width 21 height 17
click at [382, 69] on span "Restaurants management" at bounding box center [371, 67] width 119 height 16
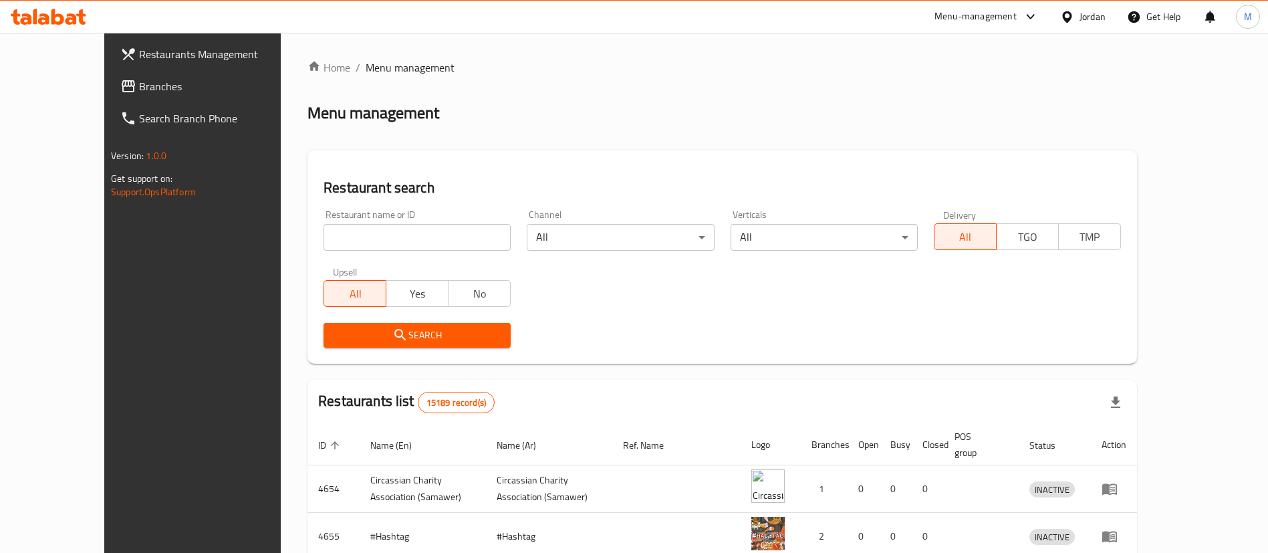
click at [146, 51] on span "Restaurants Management" at bounding box center [222, 54] width 166 height 16
